Goal: Find specific page/section: Find specific page/section

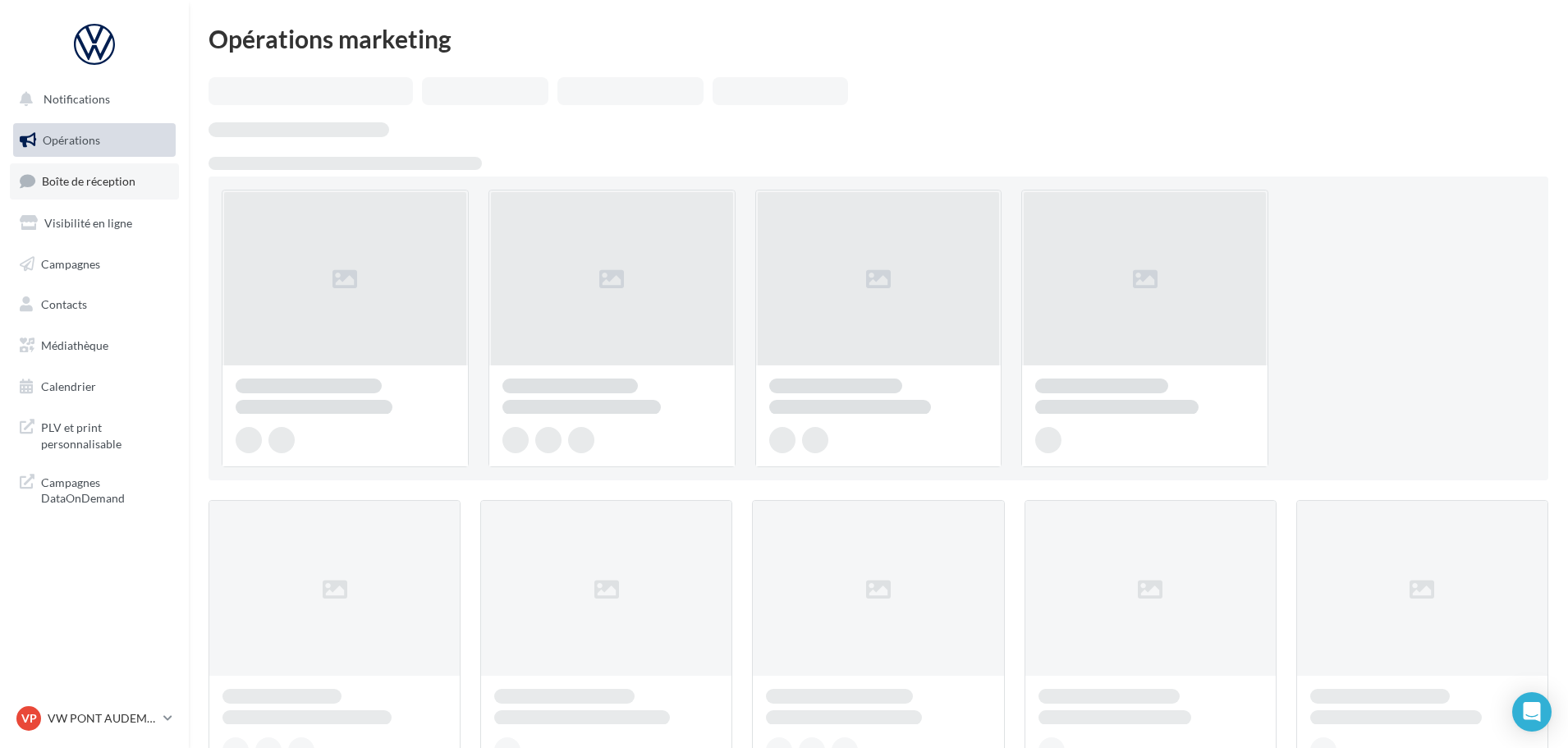
click at [114, 191] on link "Boîte de réception" at bounding box center [94, 180] width 169 height 35
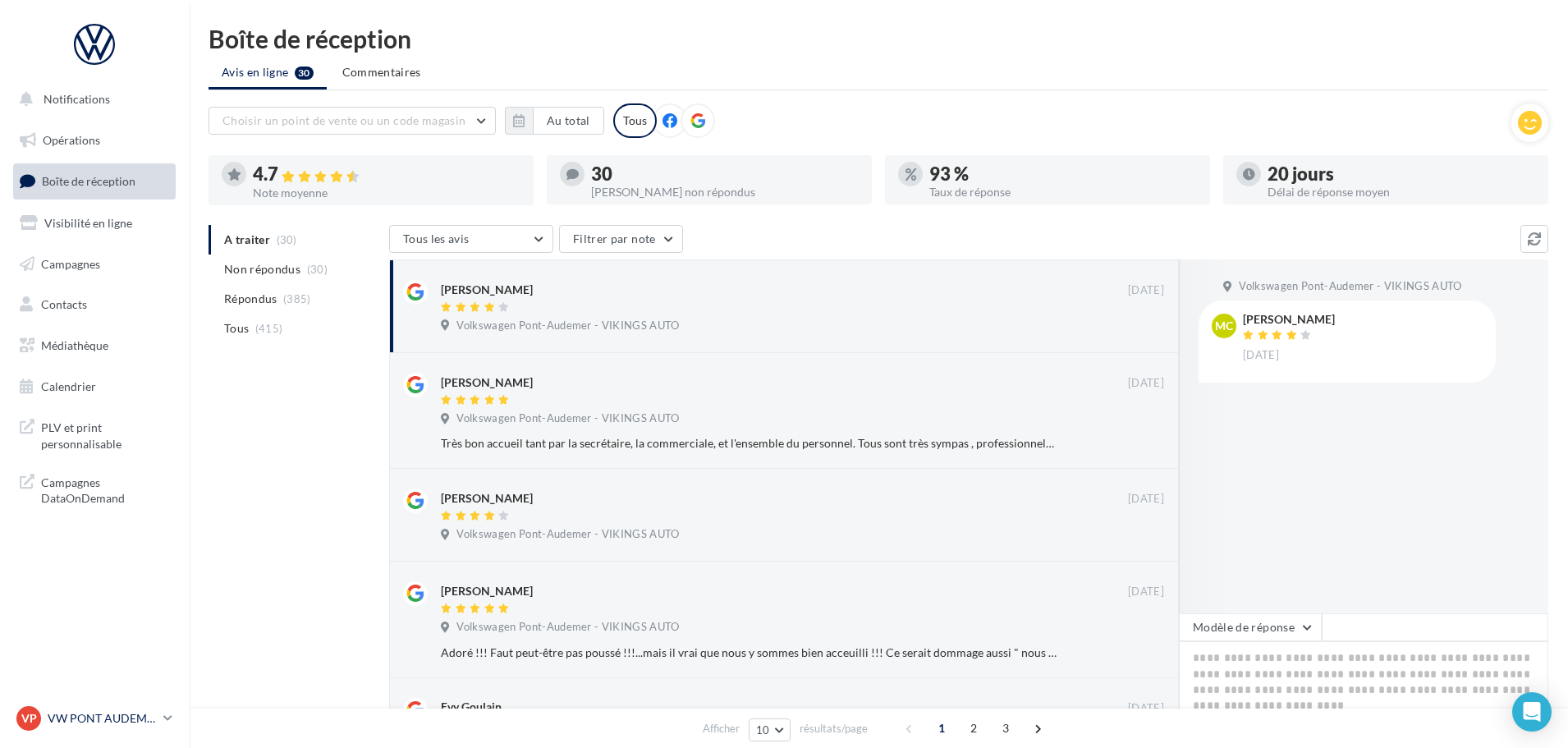
click at [83, 709] on div "VP VW PONT AUDEMER vw-pon-vau" at bounding box center [86, 718] width 141 height 24
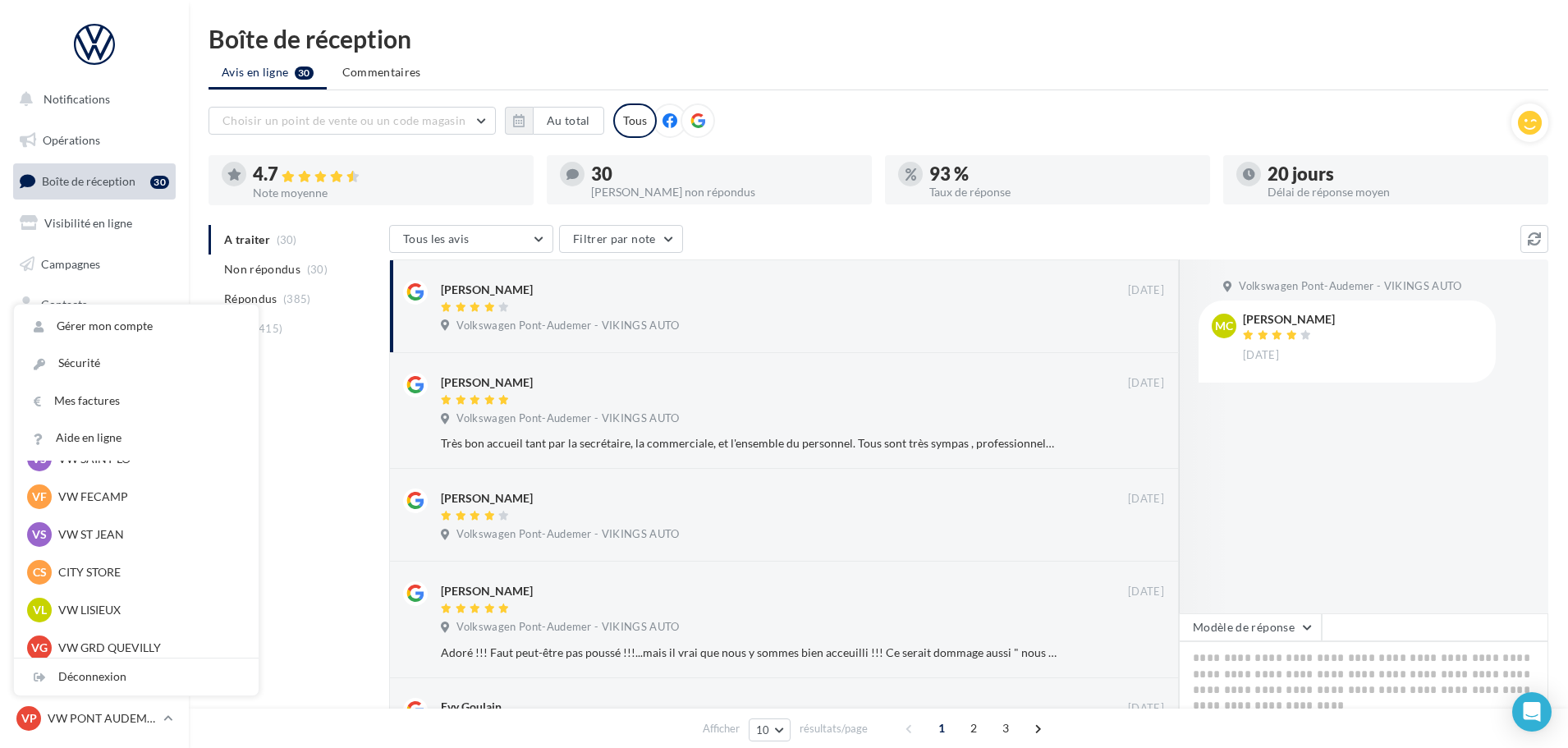
scroll to position [247, 0]
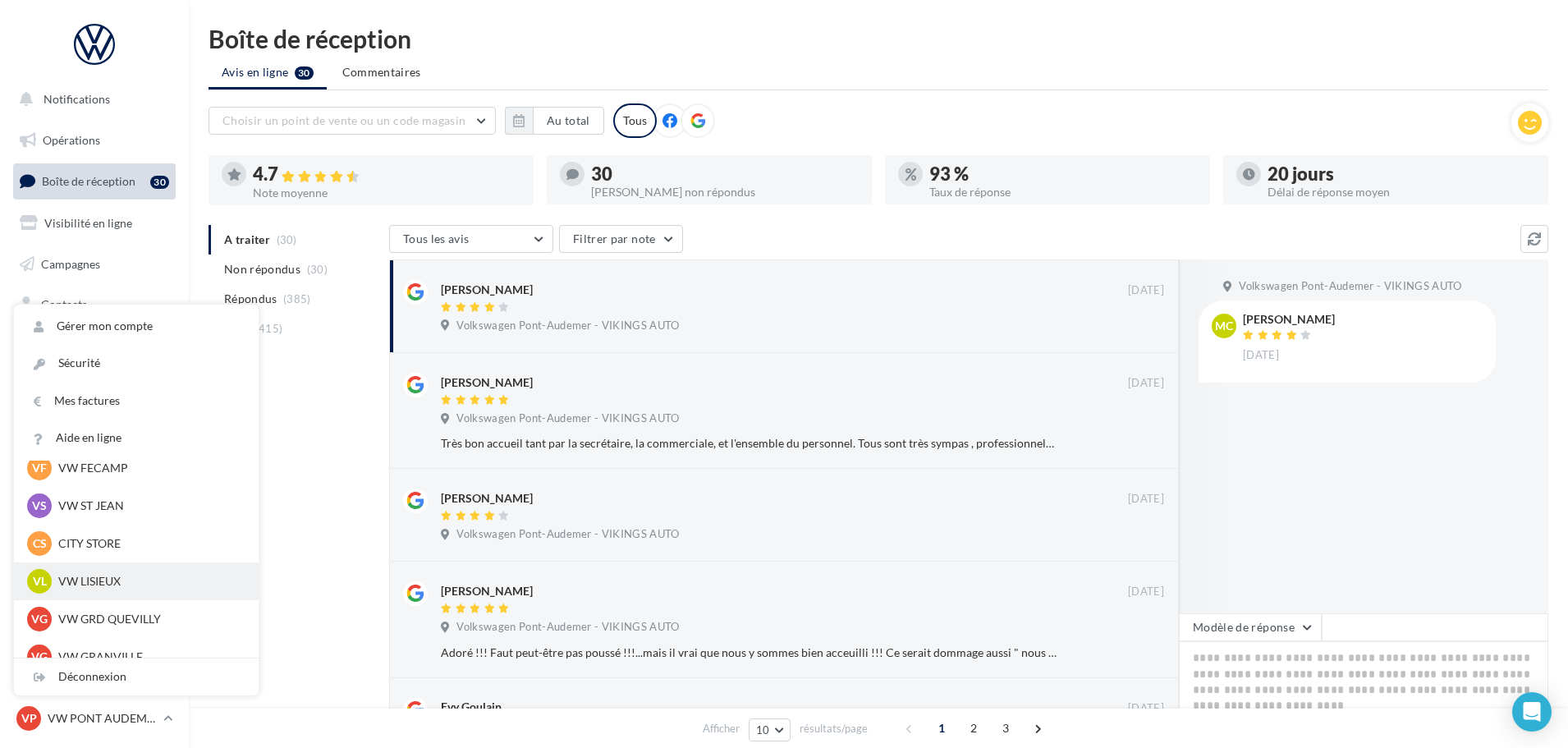
click at [121, 579] on p "VW LISIEUX" at bounding box center [149, 581] width 181 height 16
